Goal: Task Accomplishment & Management: Use online tool/utility

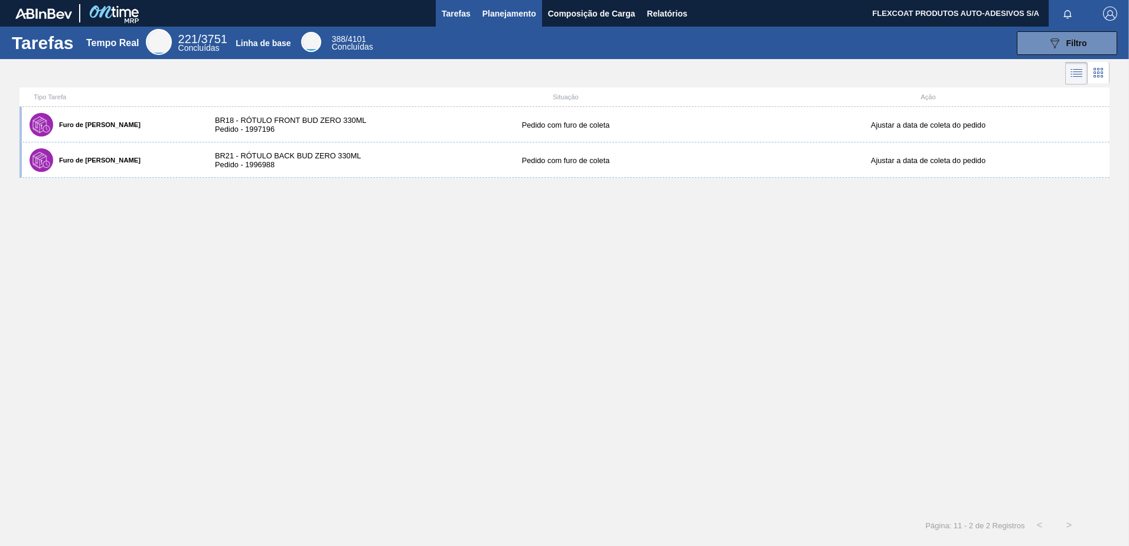
click at [517, 14] on span "Planejamento" at bounding box center [509, 13] width 54 height 14
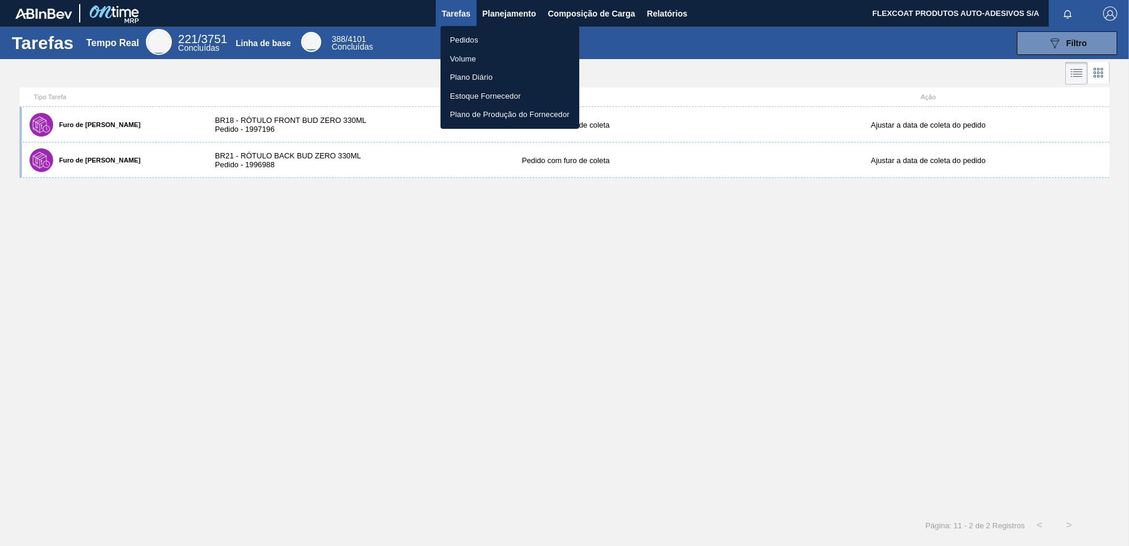
click at [471, 39] on li "Pedidos" at bounding box center [509, 40] width 139 height 19
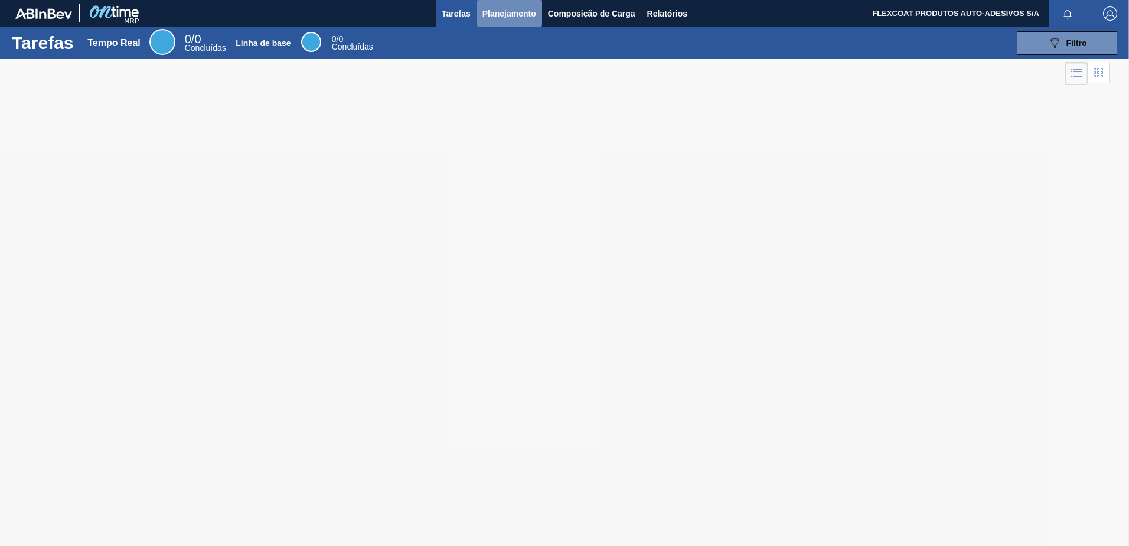
click at [485, 11] on span "Planejamento" at bounding box center [509, 13] width 54 height 14
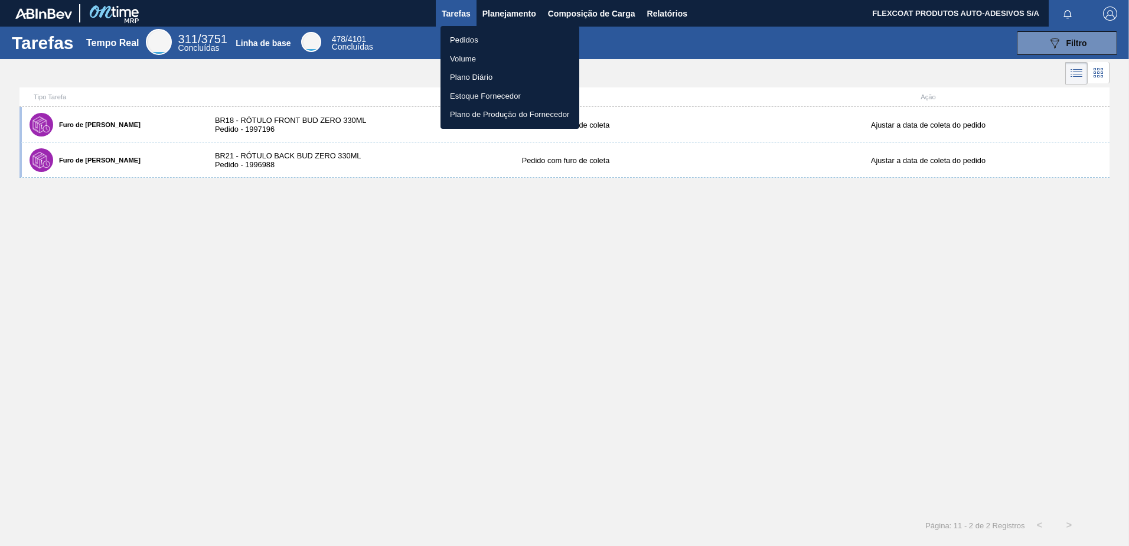
click at [452, 40] on li "Pedidos" at bounding box center [509, 40] width 139 height 19
